Goal: Information Seeking & Learning: Learn about a topic

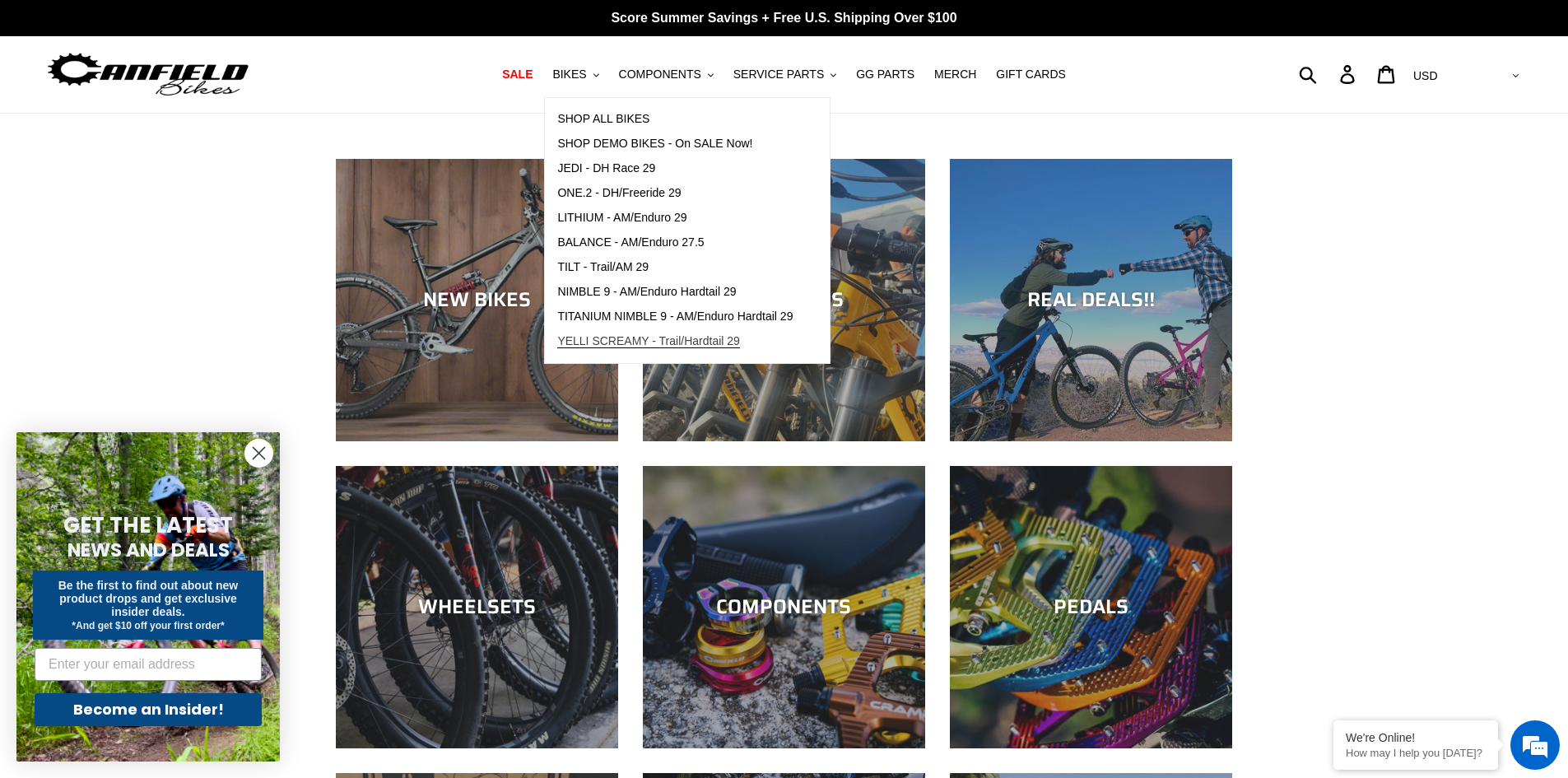
click at [708, 342] on span "YELLI SCREAMY - Trail/Hardtail 29" at bounding box center [648, 340] width 183 height 14
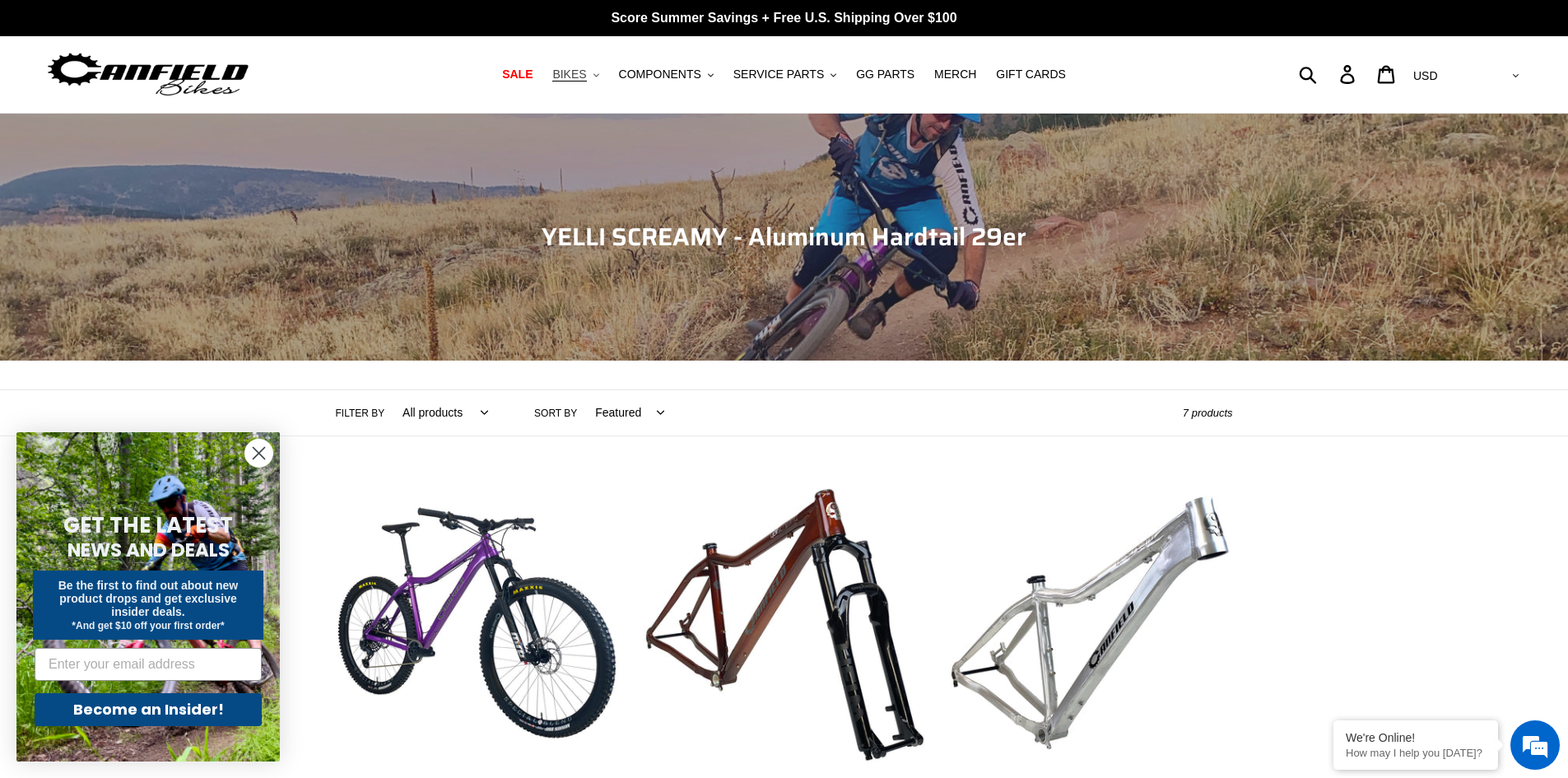
click at [582, 75] on span "BIKES" at bounding box center [568, 74] width 34 height 14
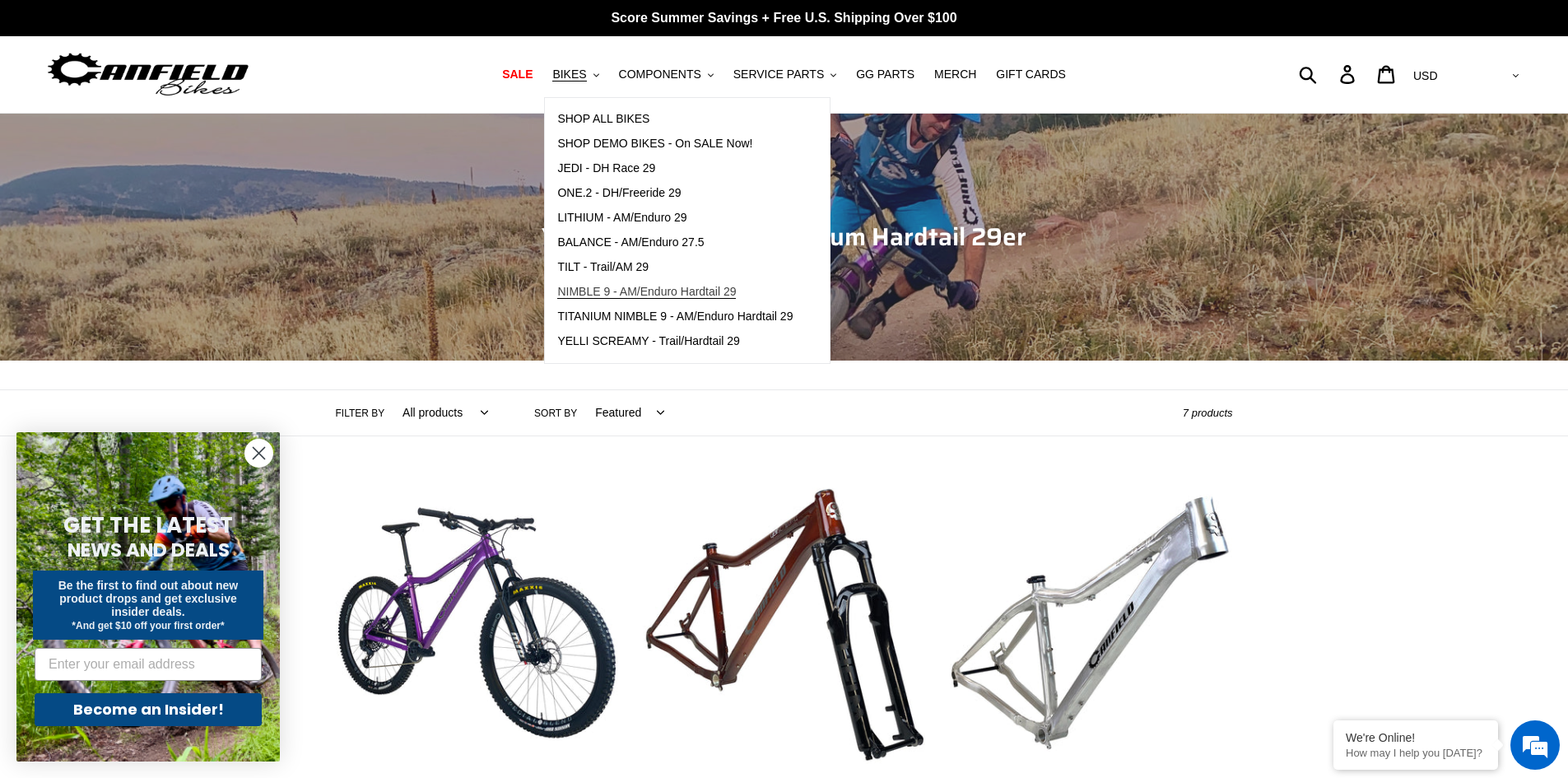
click at [599, 290] on span "NIMBLE 9 - AM/Enduro Hardtail 29" at bounding box center [647, 292] width 178 height 14
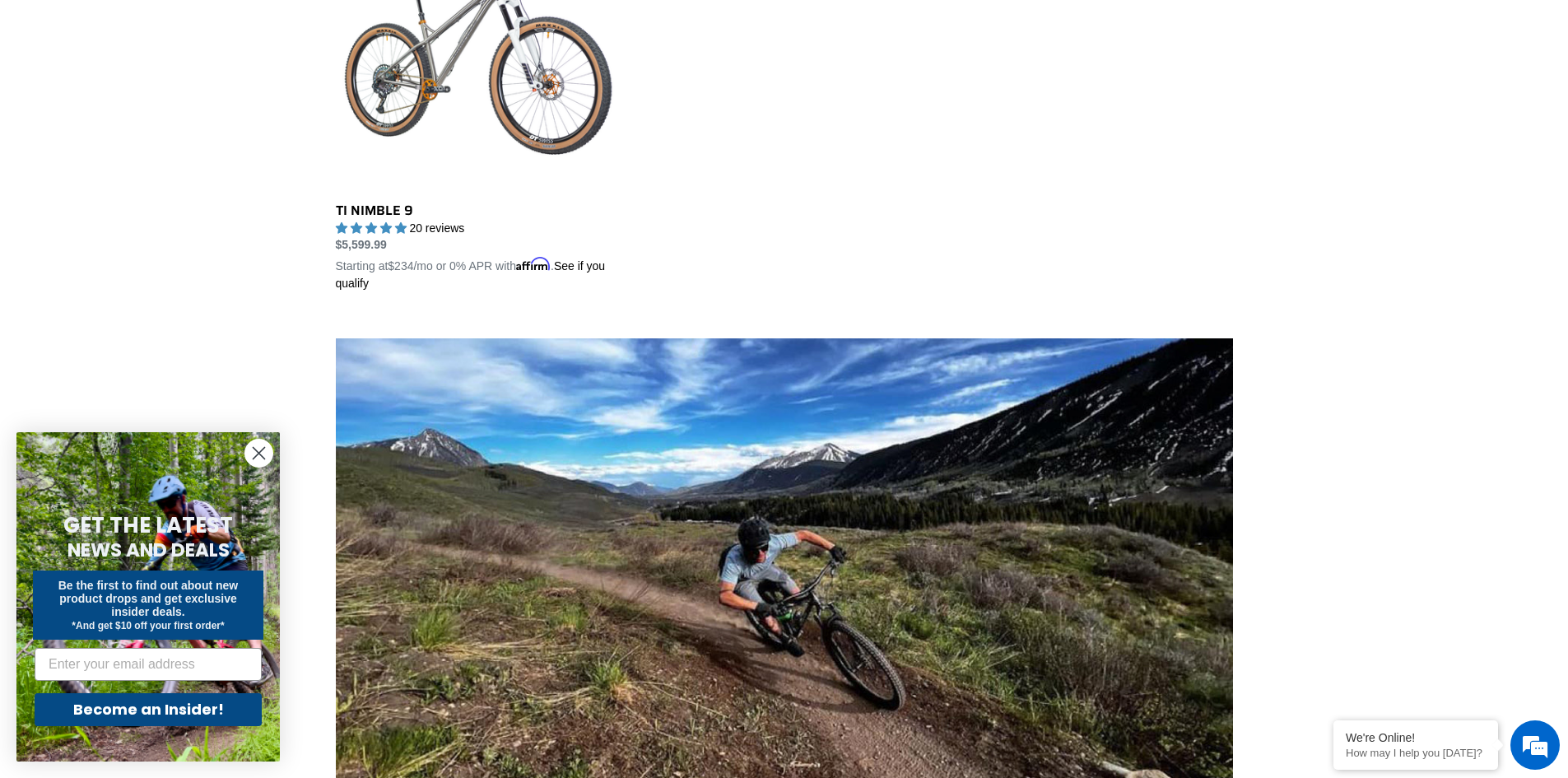
scroll to position [1234, 0]
